Goal: Task Accomplishment & Management: Manage account settings

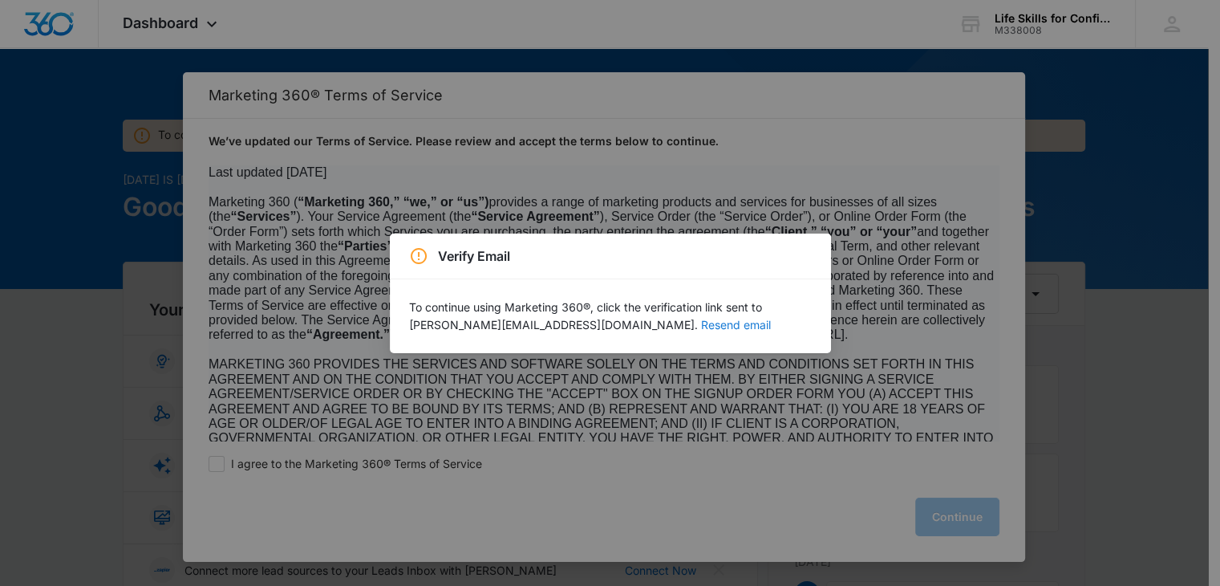
click at [701, 328] on button "Resend email" at bounding box center [736, 324] width 70 height 11
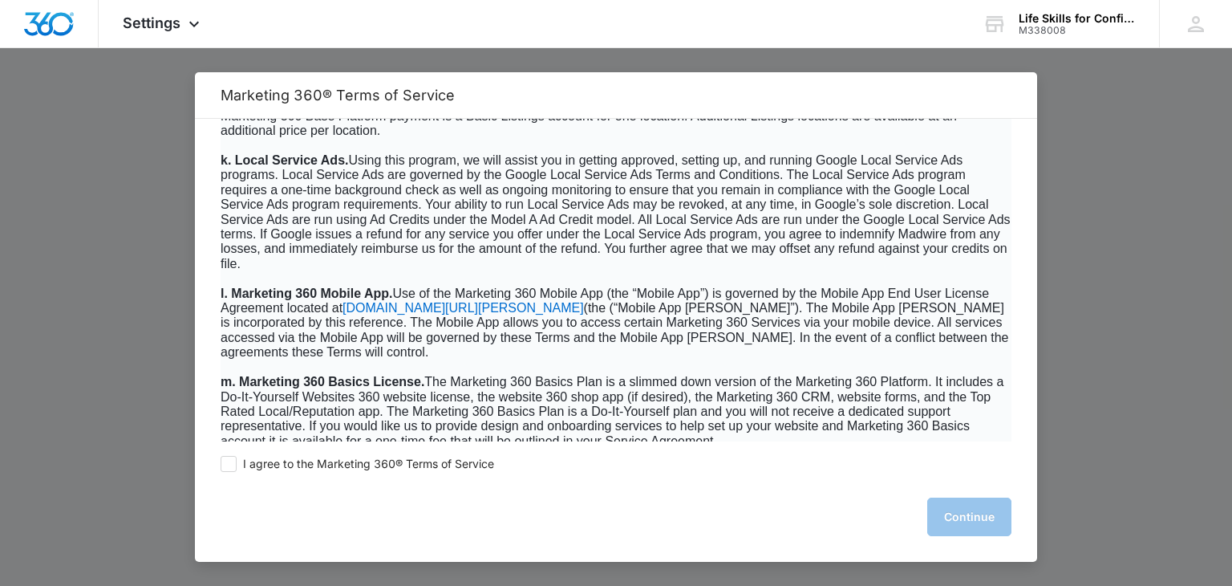
scroll to position [2327, 0]
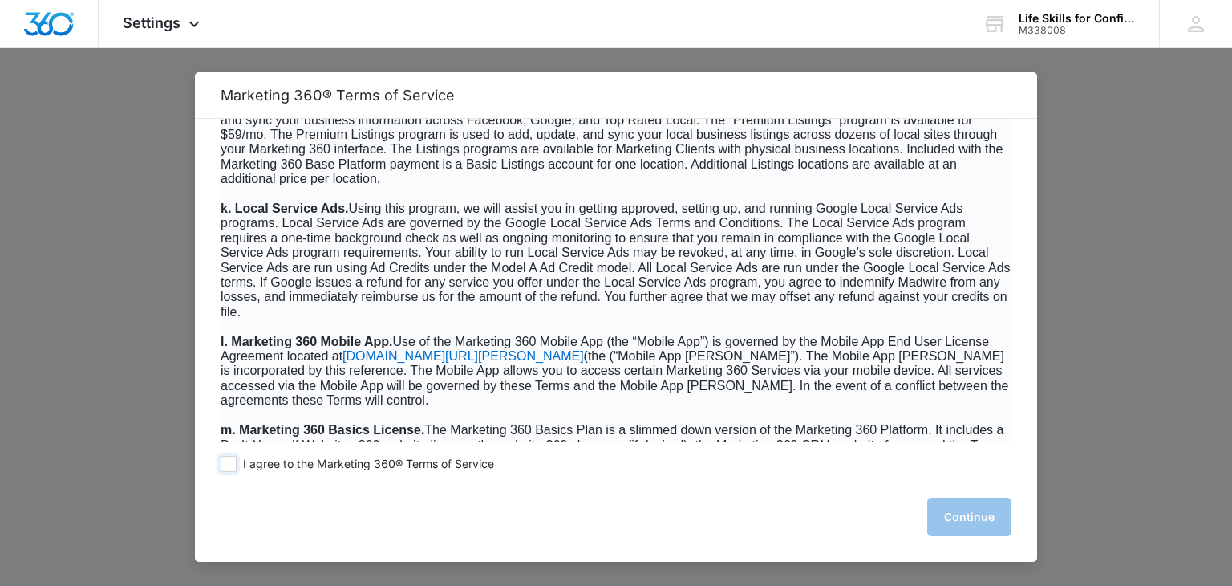
click at [224, 466] on span at bounding box center [229, 464] width 16 height 16
click at [224, 466] on input "I agree to the Marketing 360® Terms of Service" at bounding box center [229, 464] width 16 height 16
checkbox input "true"
click at [960, 517] on button "Continue" at bounding box center [969, 516] width 84 height 39
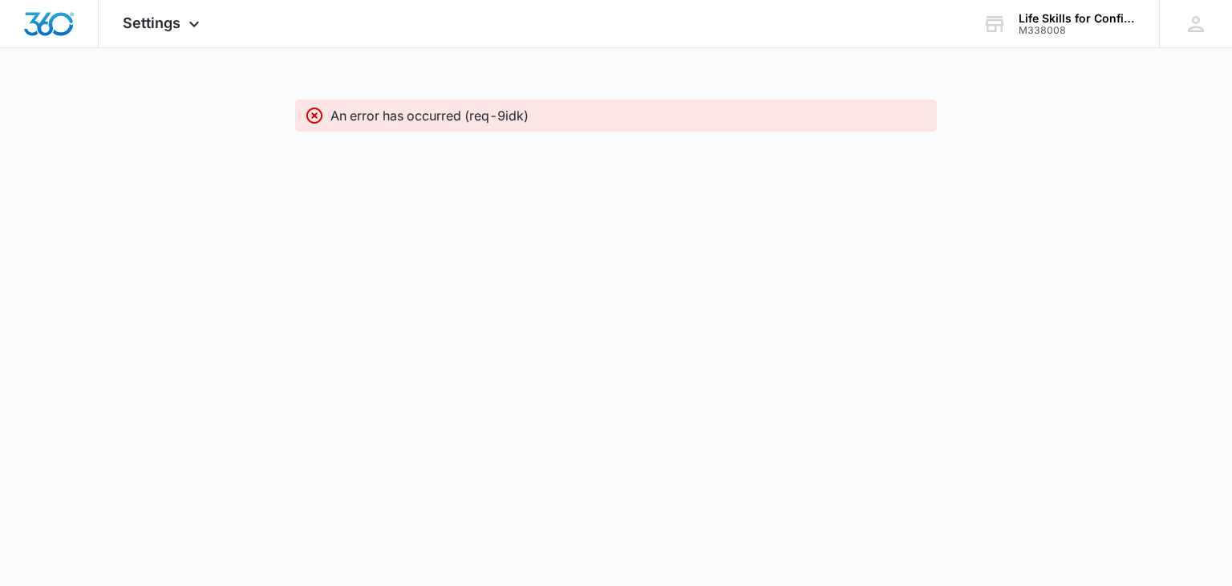
click at [313, 112] on icon at bounding box center [314, 115] width 19 height 19
click at [477, 120] on p "An error has occurred (req-9idk)" at bounding box center [430, 115] width 198 height 19
click at [189, 30] on icon at bounding box center [194, 27] width 19 height 19
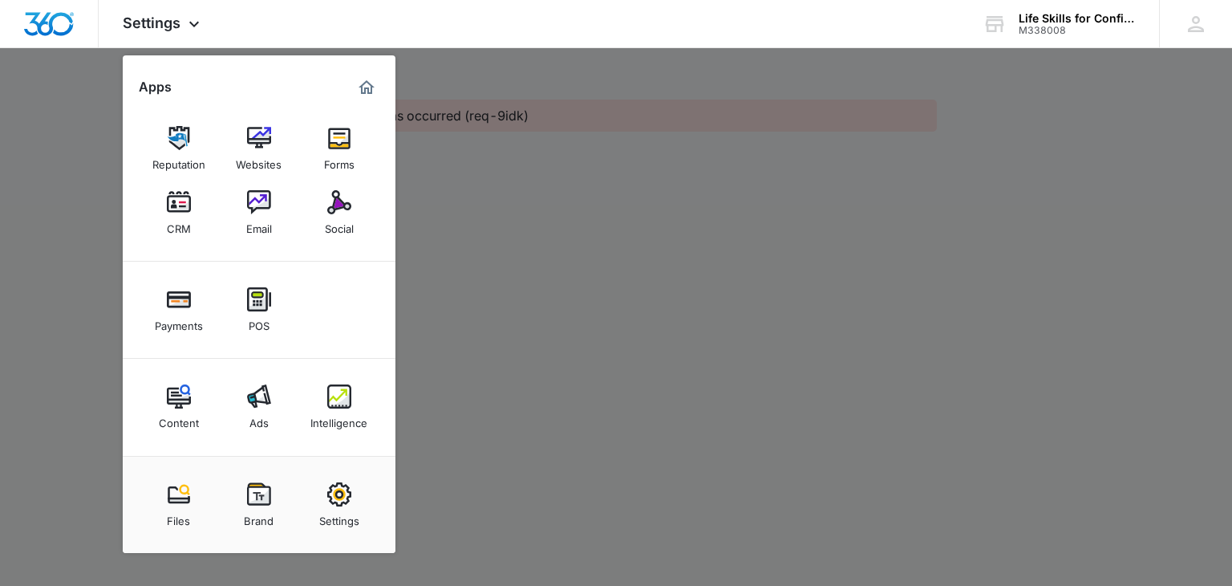
click at [461, 206] on div at bounding box center [616, 293] width 1232 height 586
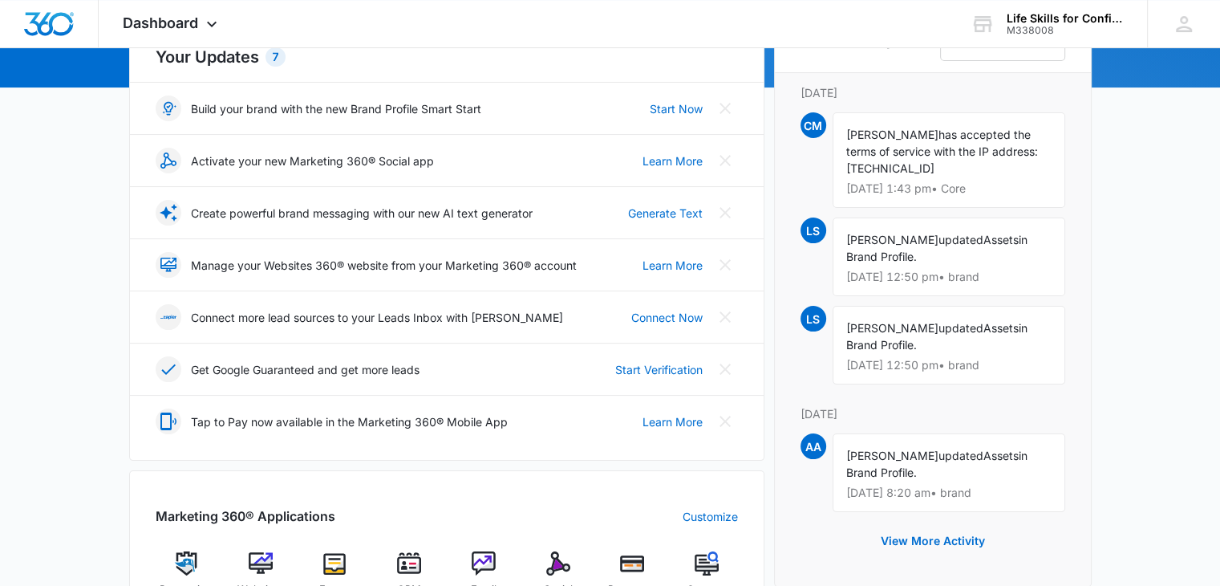
scroll to position [241, 0]
